Goal: Task Accomplishment & Management: Use online tool/utility

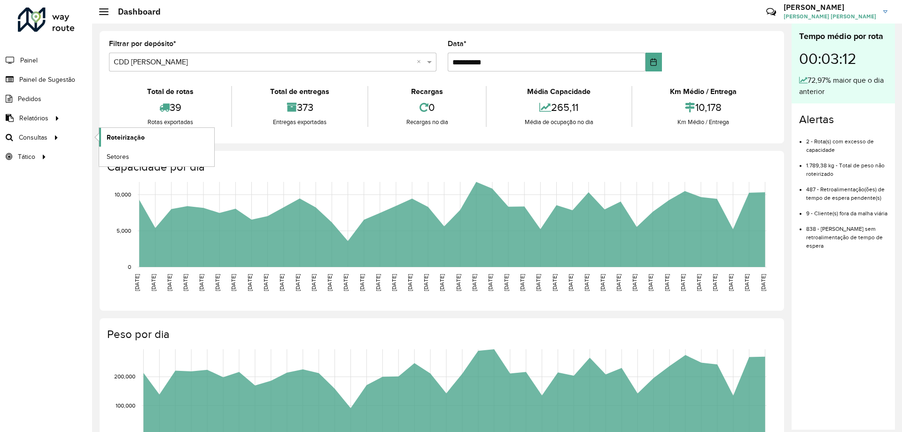
click at [137, 140] on span "Roteirização" at bounding box center [126, 137] width 38 height 10
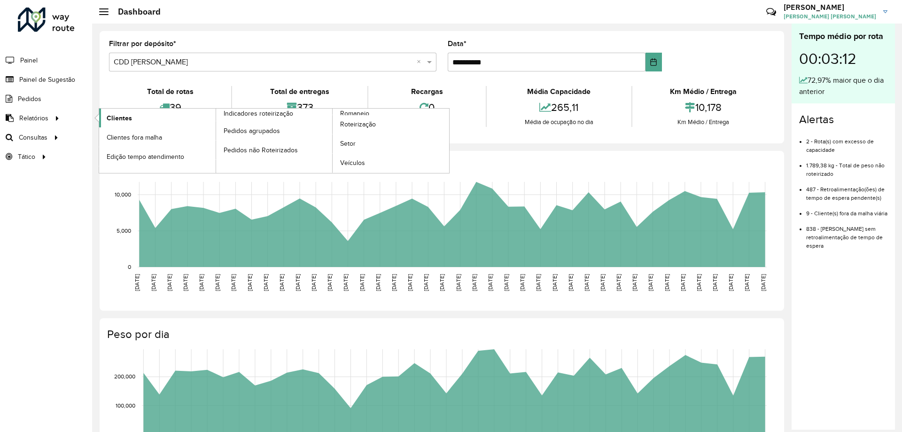
click at [109, 109] on link "Clientes" at bounding box center [157, 118] width 117 height 19
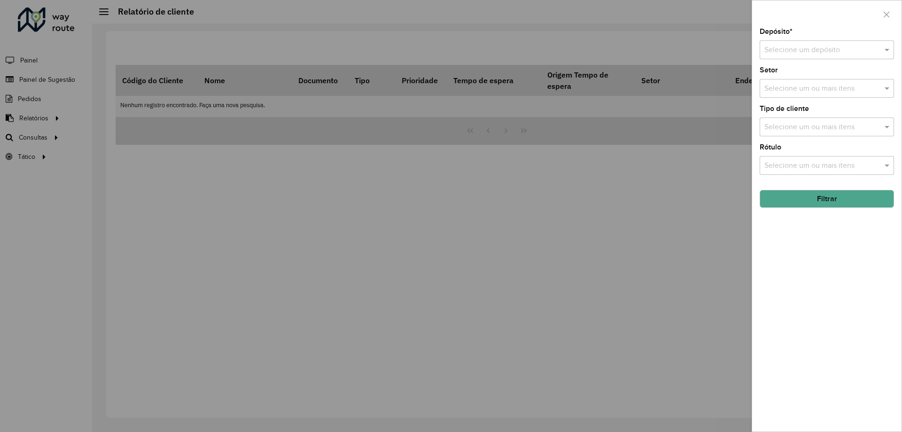
click at [783, 35] on label "Depósito *" at bounding box center [776, 31] width 33 height 11
click at [785, 41] on div "Selecione um depósito" at bounding box center [827, 49] width 134 height 19
click at [776, 96] on span "CDD [PERSON_NAME]" at bounding box center [801, 93] width 74 height 8
click at [788, 198] on button "Filtrar" at bounding box center [827, 199] width 134 height 18
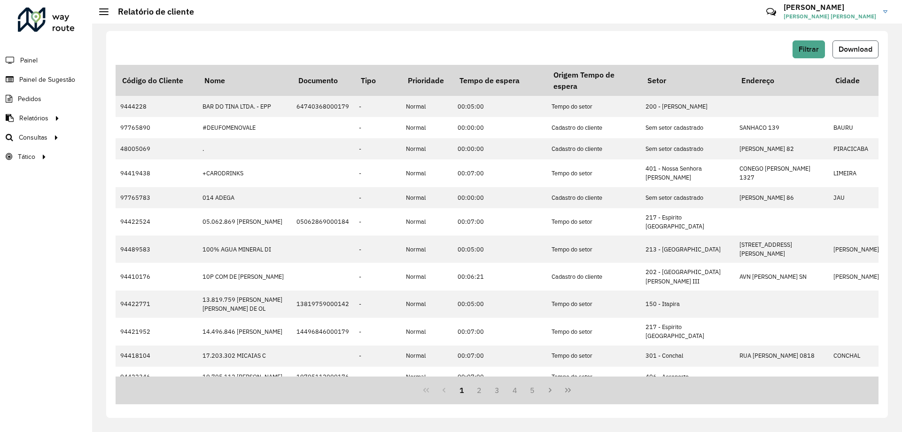
click at [864, 46] on span "Download" at bounding box center [856, 49] width 34 height 8
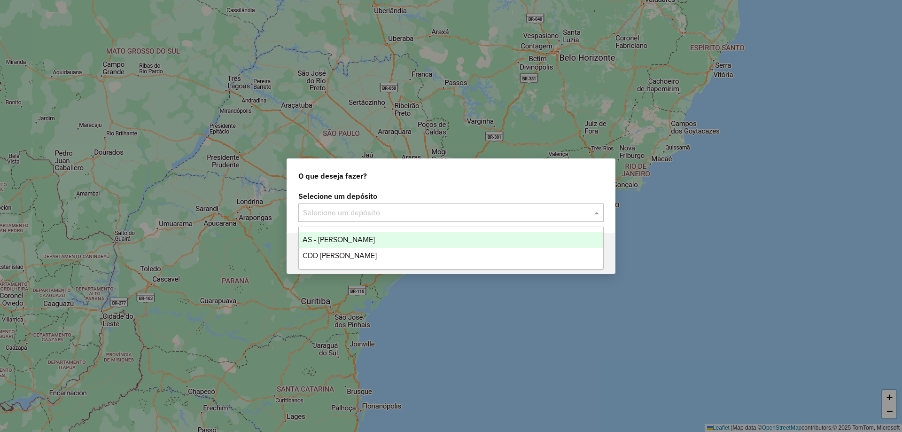
click at [332, 218] on input "text" at bounding box center [441, 212] width 277 height 11
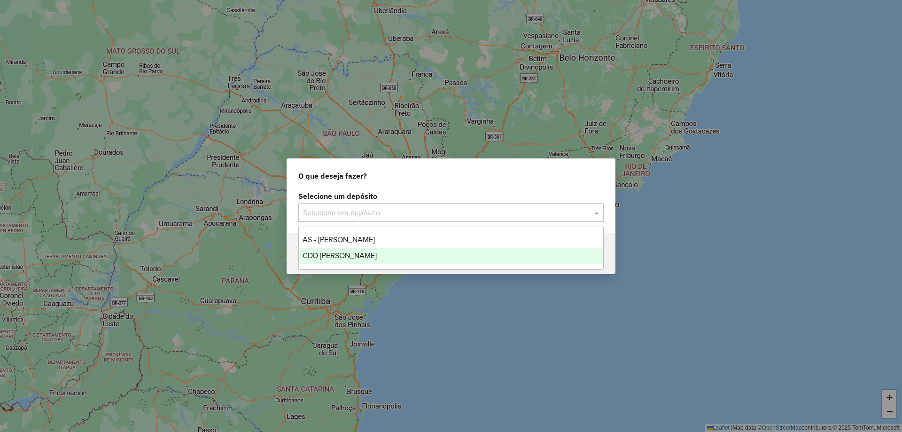
click at [331, 257] on span "CDD [PERSON_NAME]" at bounding box center [340, 255] width 74 height 8
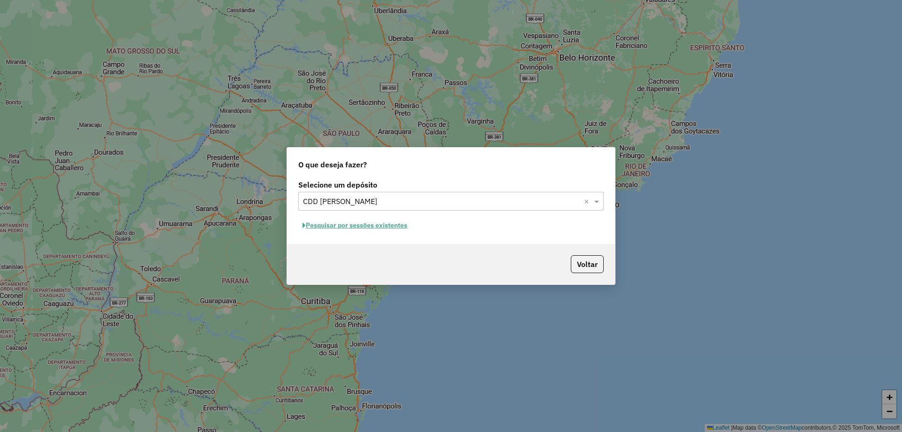
click at [381, 227] on button "Pesquisar por sessões existentes" at bounding box center [354, 225] width 113 height 15
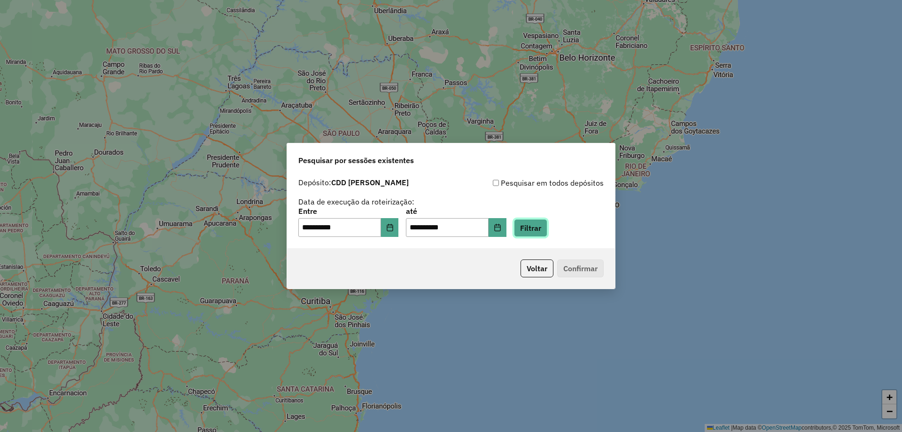
click at [547, 229] on button "Filtrar" at bounding box center [530, 228] width 33 height 18
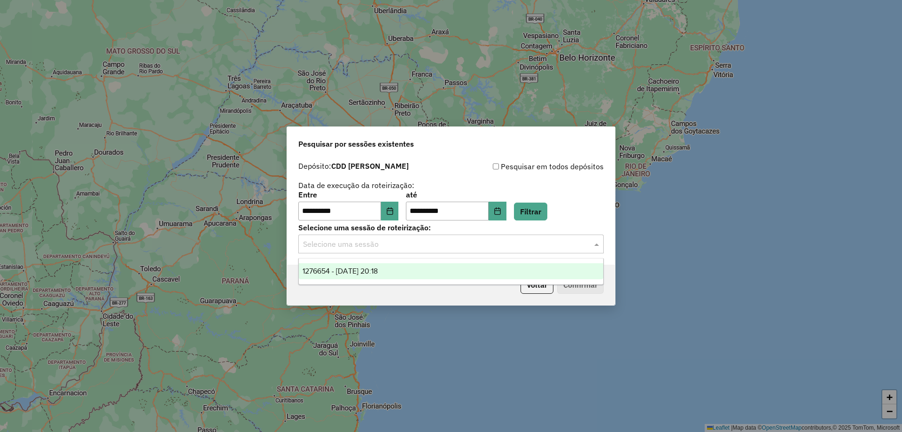
click at [418, 247] on input "text" at bounding box center [441, 244] width 277 height 11
click at [401, 269] on div "1276654 - [DATE] 20:18" at bounding box center [451, 271] width 304 height 16
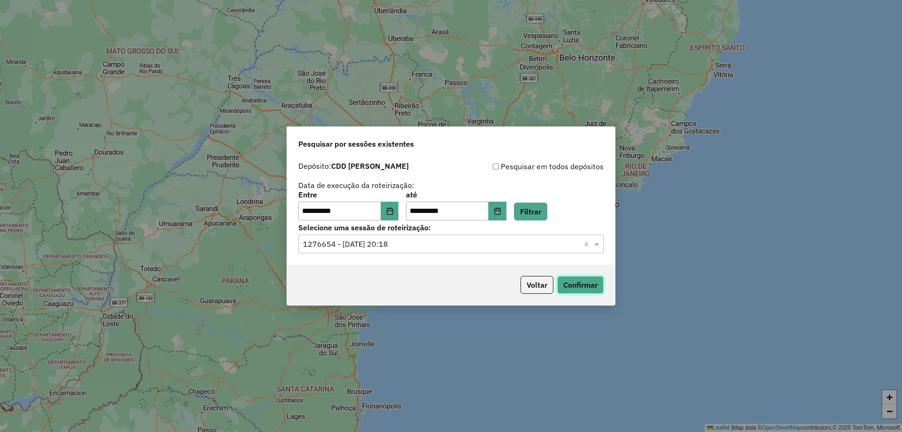
click at [588, 283] on button "Confirmar" at bounding box center [580, 285] width 47 height 18
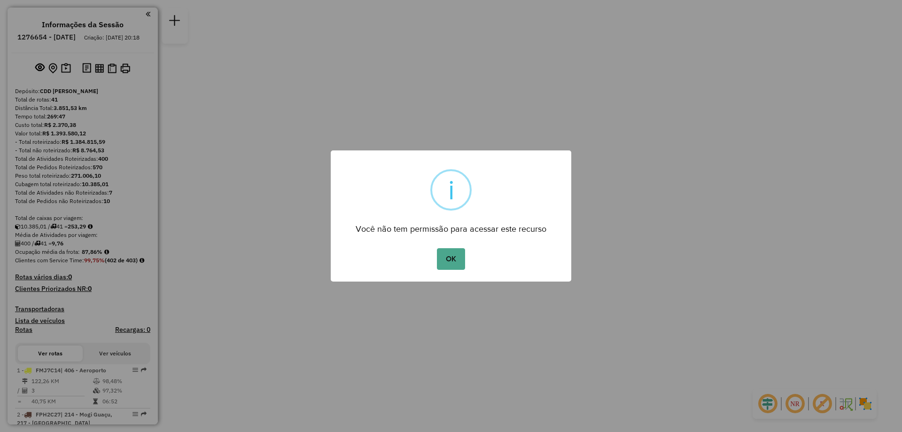
click at [128, 279] on div "× i Você não tem permissão para acessar este recurso OK No Cancel" at bounding box center [451, 216] width 902 height 432
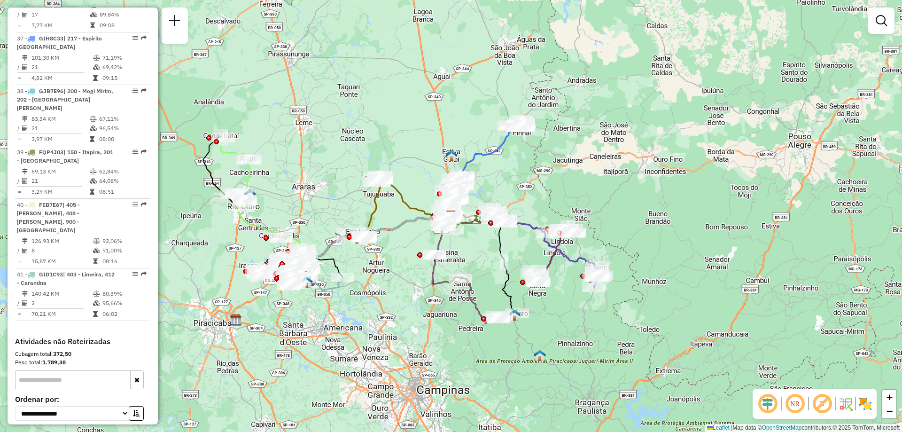
scroll to position [2337, 0]
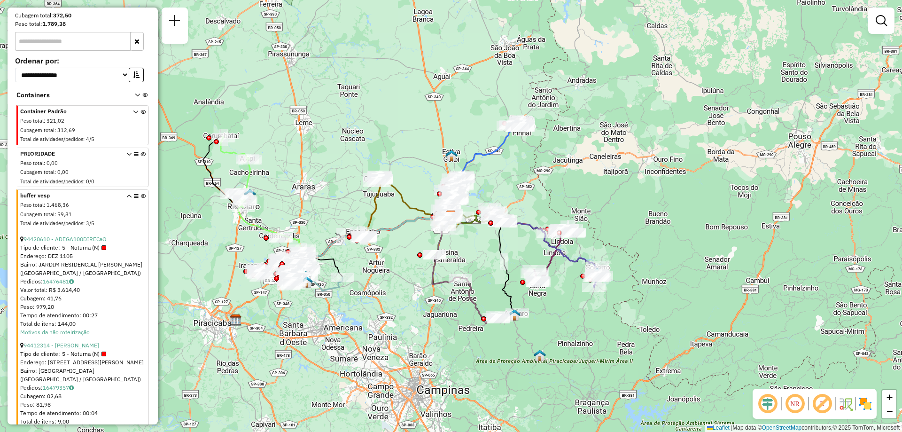
scroll to position [2499, 0]
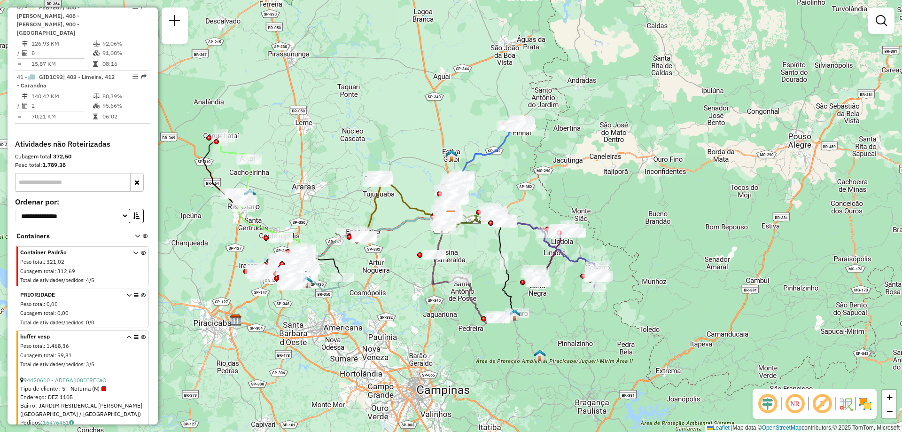
click at [133, 250] on icon at bounding box center [135, 267] width 5 height 35
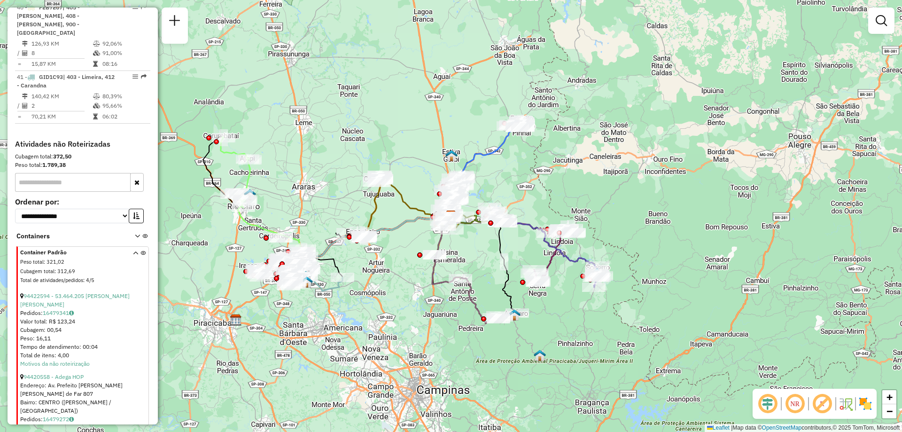
drag, startPoint x: 76, startPoint y: 141, endPoint x: 22, endPoint y: 144, distance: 54.1
click at [22, 248] on span "Container Padrão" at bounding box center [70, 252] width 101 height 8
click at [55, 268] on span ":" at bounding box center [55, 271] width 1 height 7
